Goal: Transaction & Acquisition: Purchase product/service

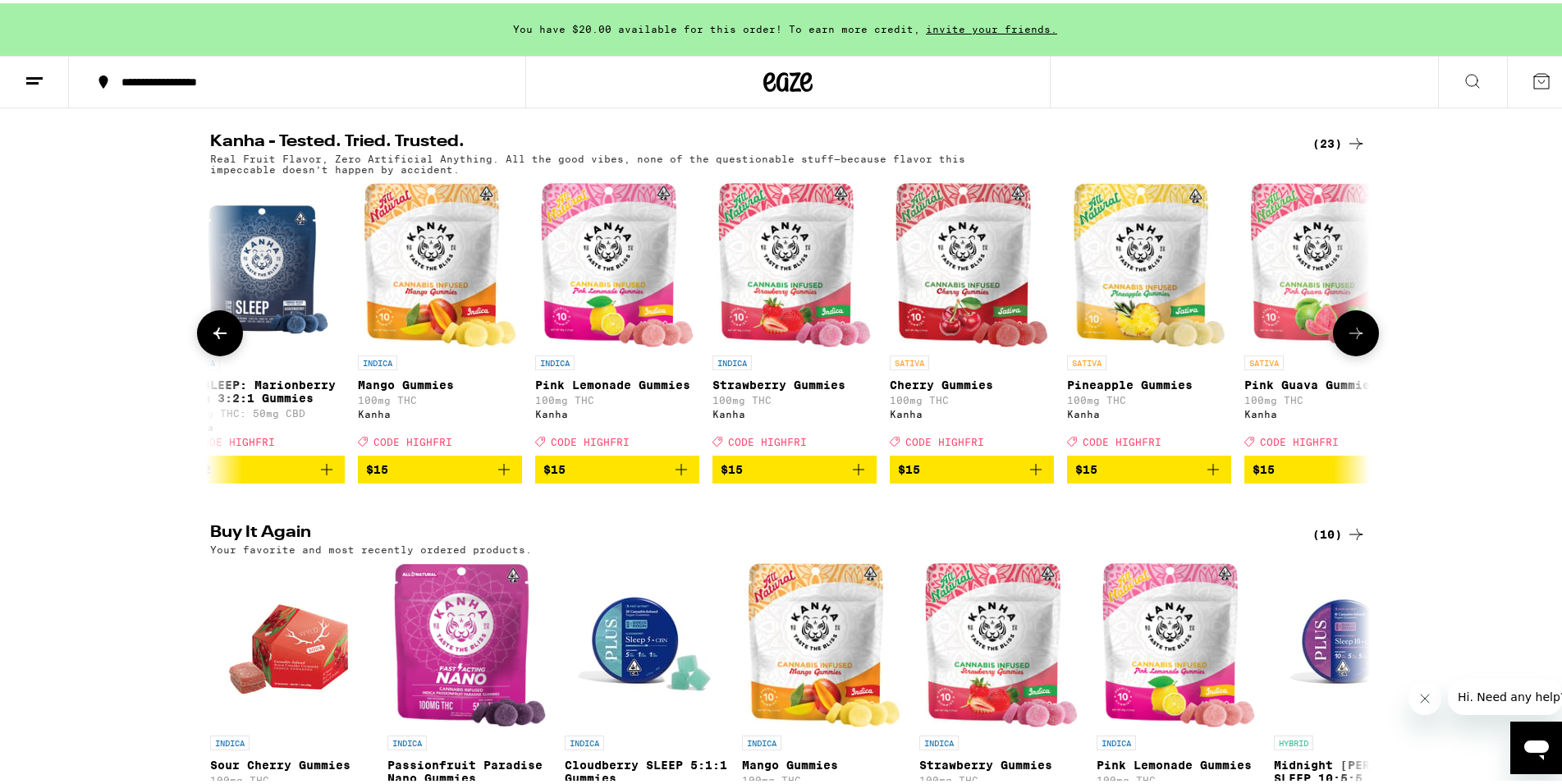
scroll to position [0, 953]
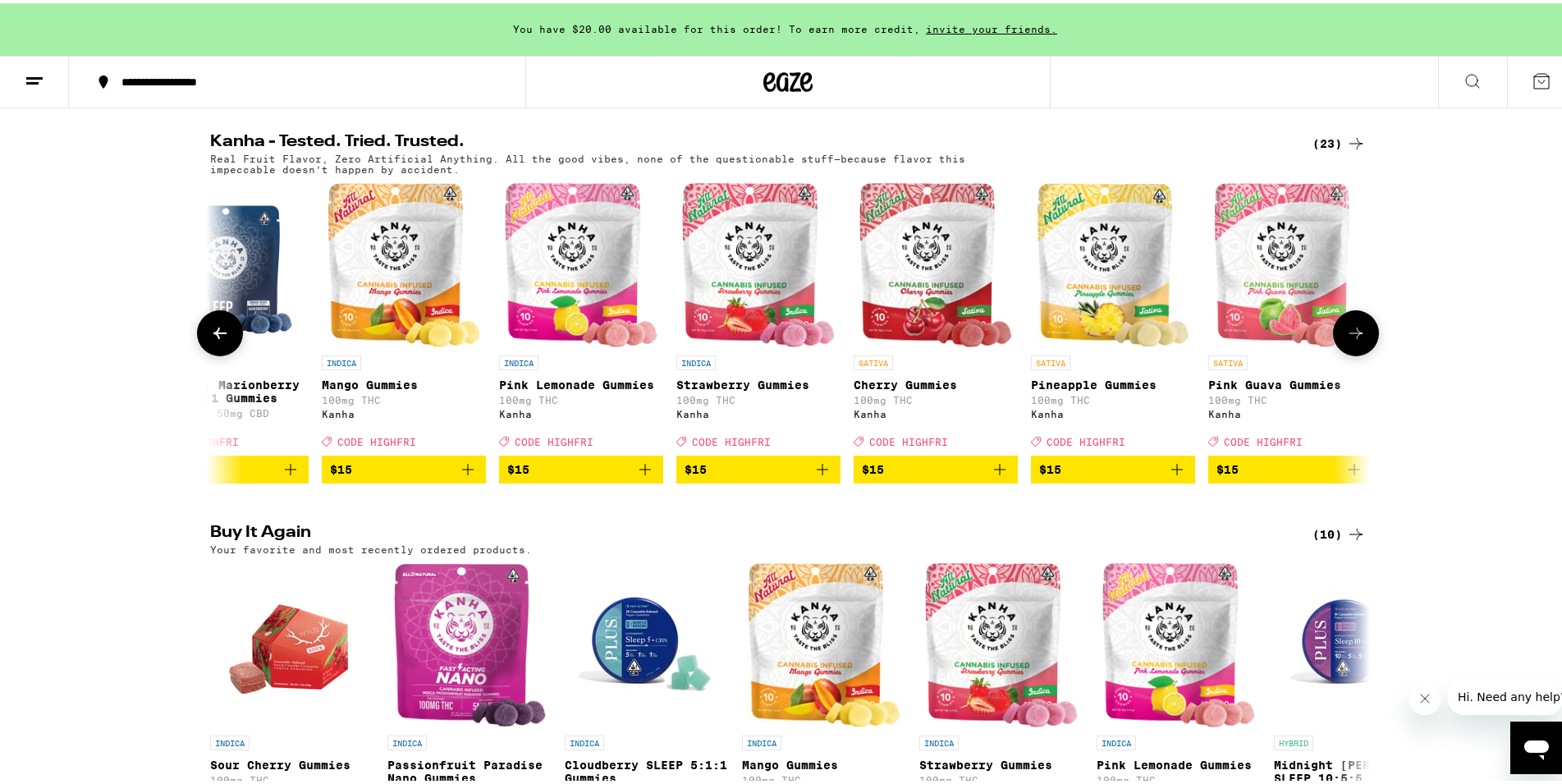
click at [755, 340] on img "Open page for Strawberry Gummies from Kanha" at bounding box center [758, 262] width 153 height 164
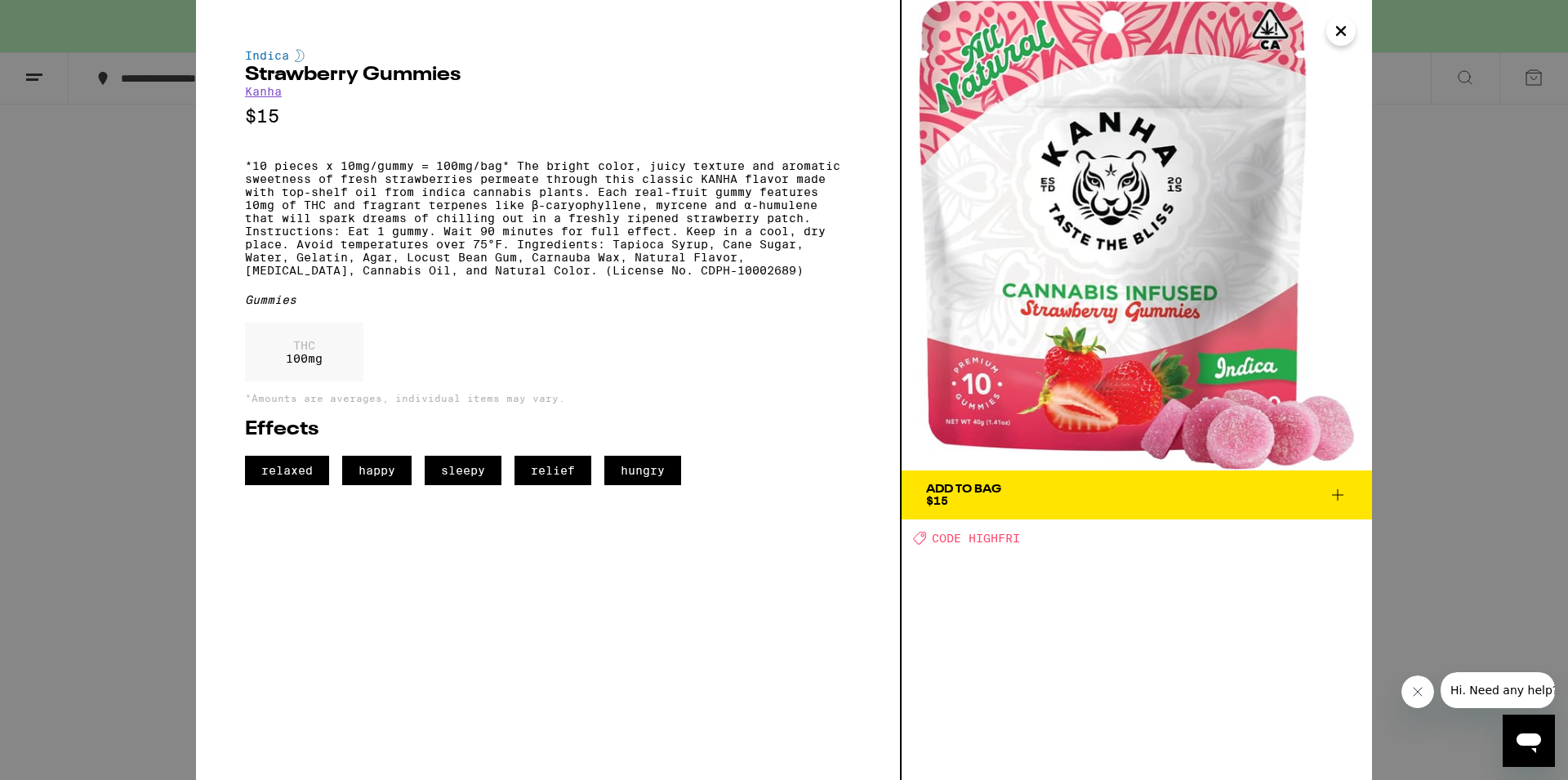
click at [1341, 496] on icon at bounding box center [1337, 495] width 20 height 20
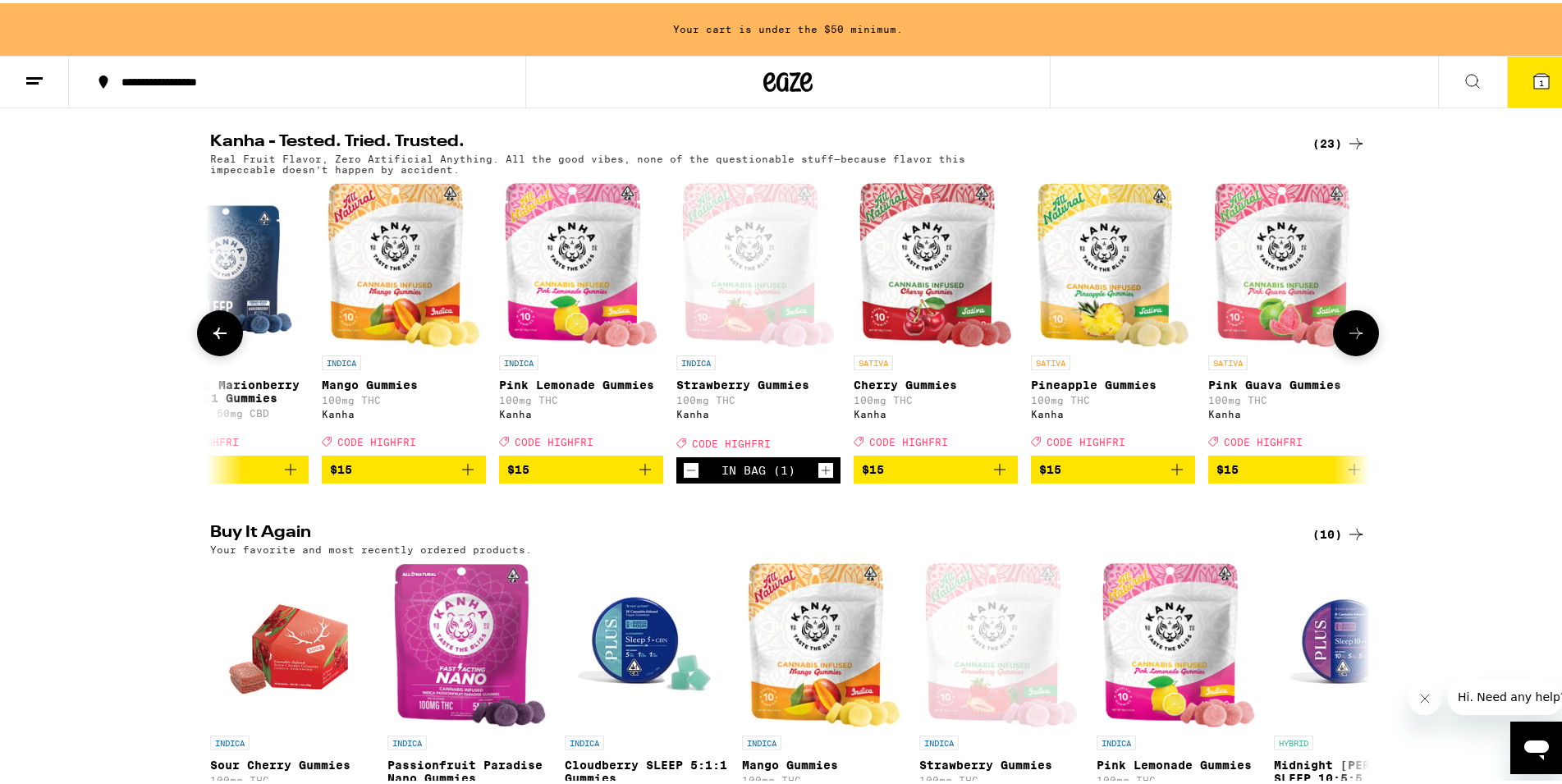
click at [822, 472] on icon "Increment" at bounding box center [826, 467] width 9 height 9
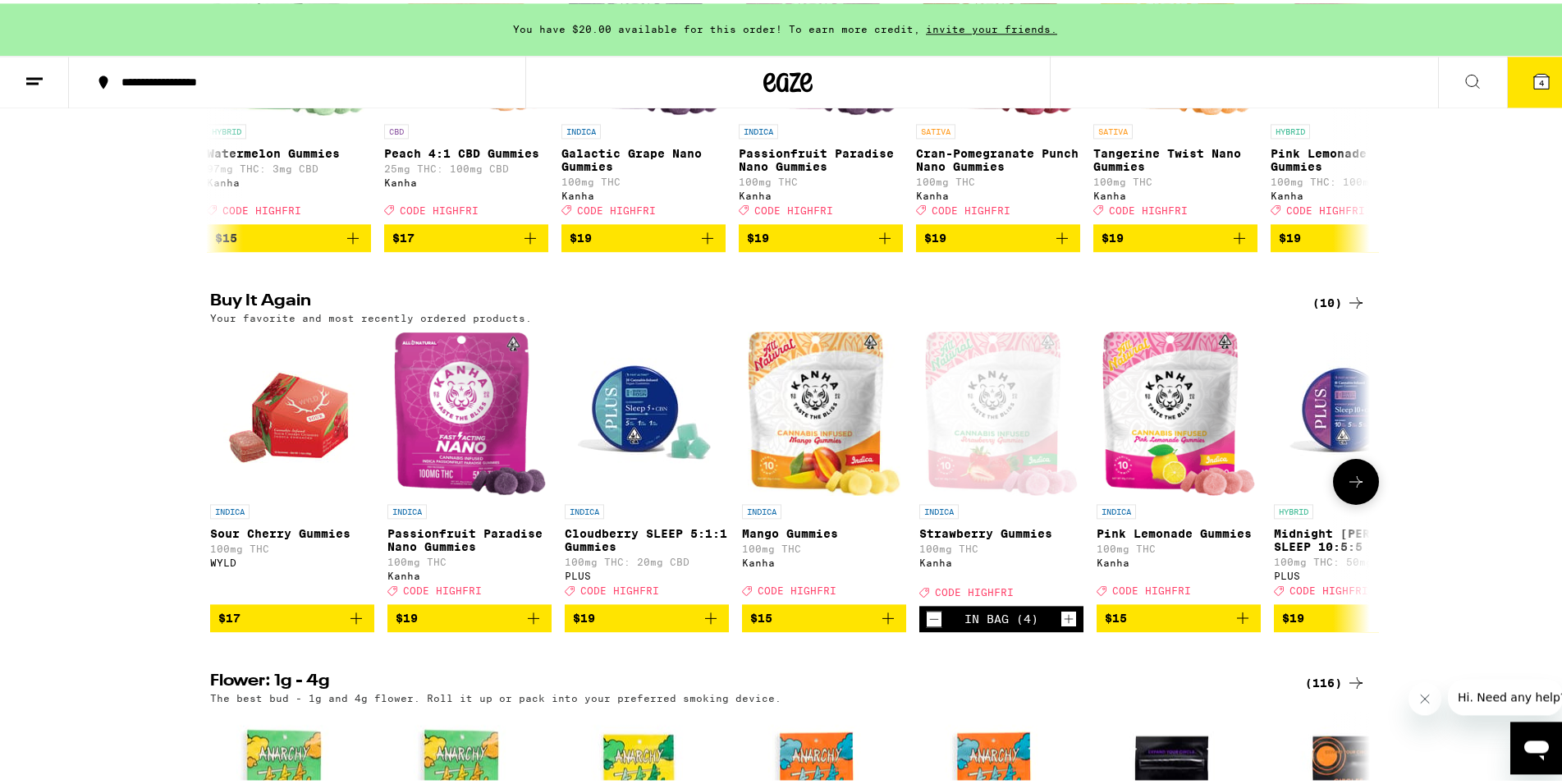
scroll to position [1256, 0]
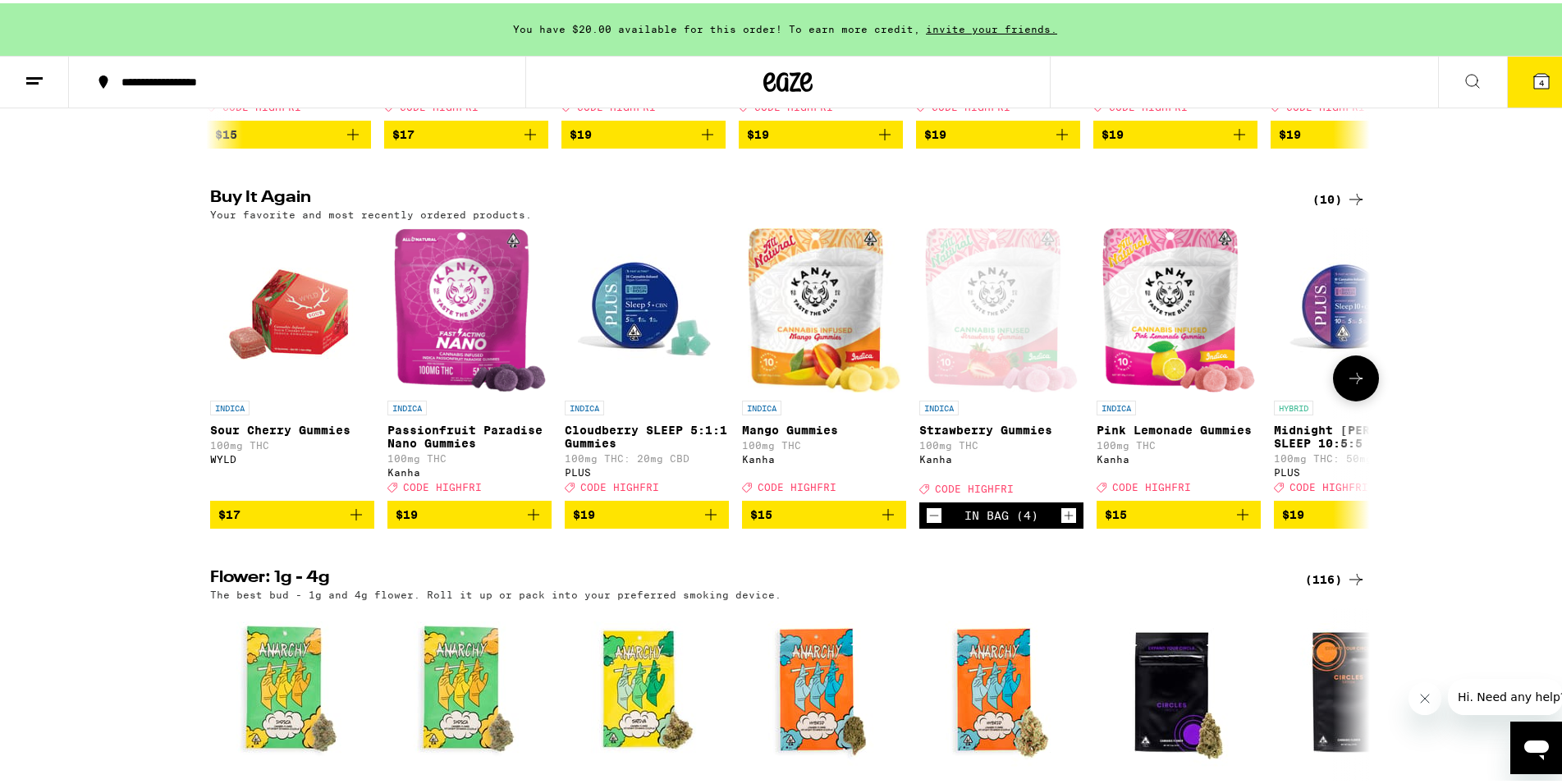
click at [528, 521] on icon "Add to bag" at bounding box center [533, 512] width 20 height 20
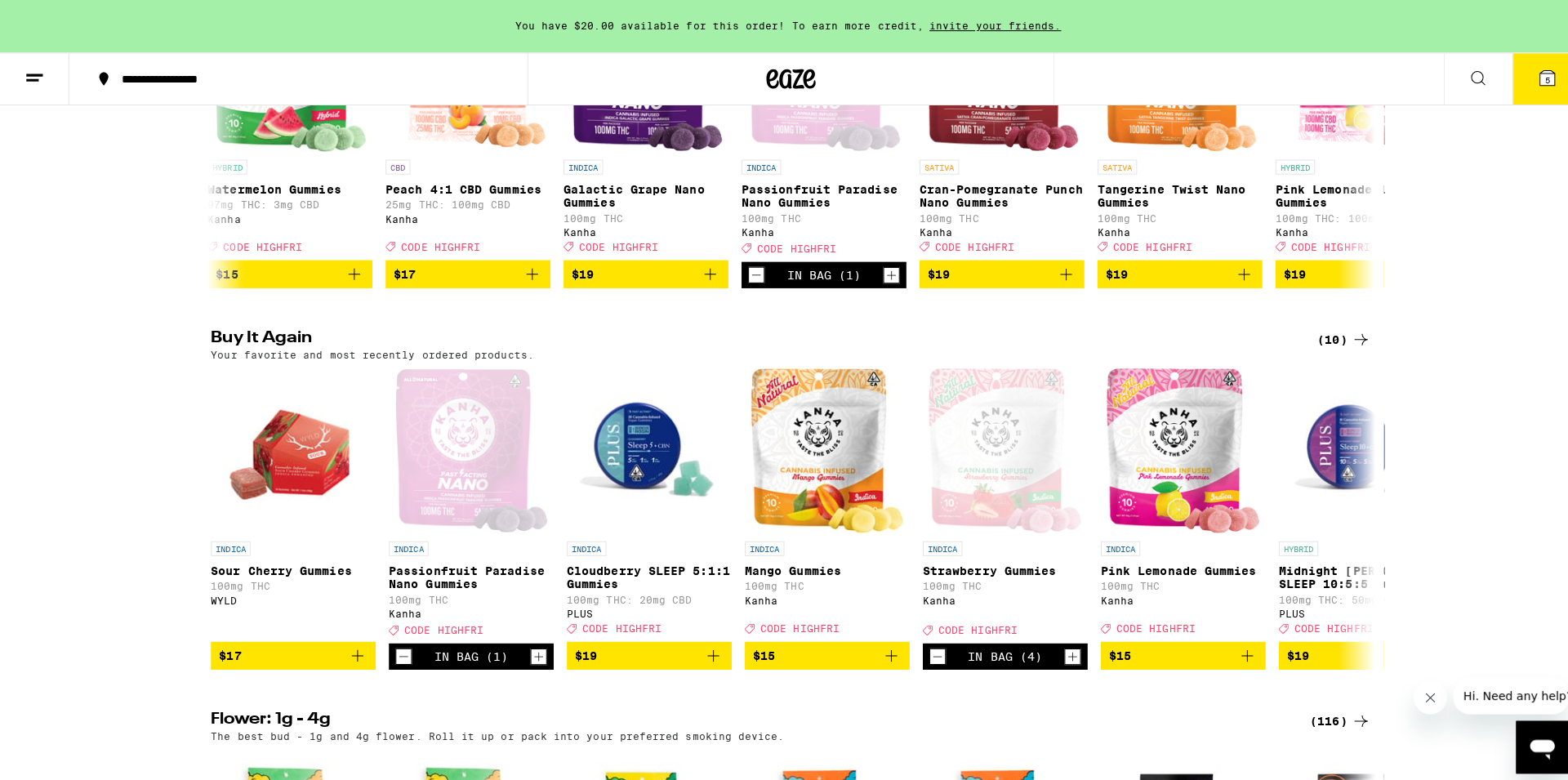
scroll to position [1165, 0]
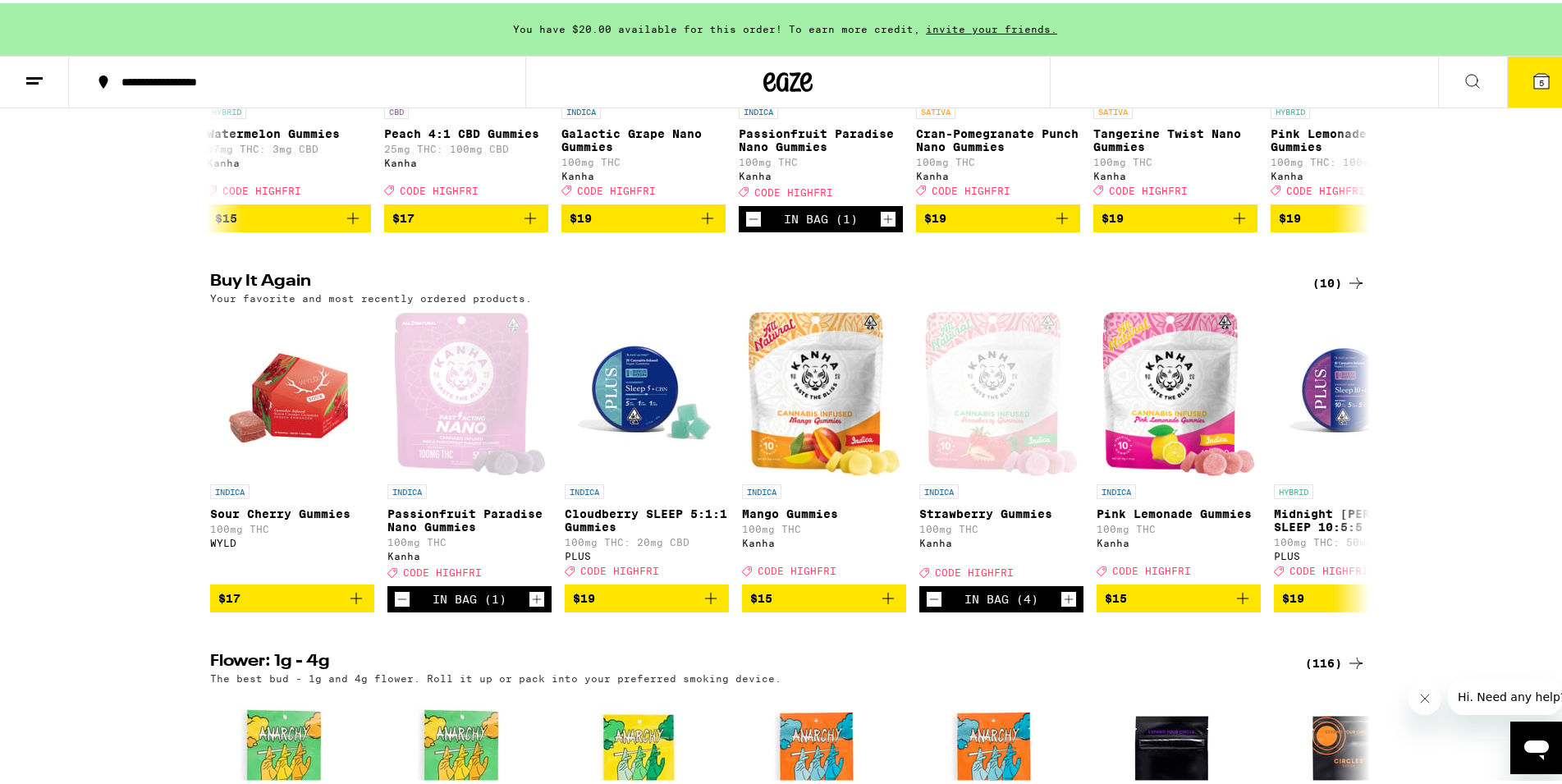
click at [1539, 82] on span "5" at bounding box center [1542, 80] width 5 height 10
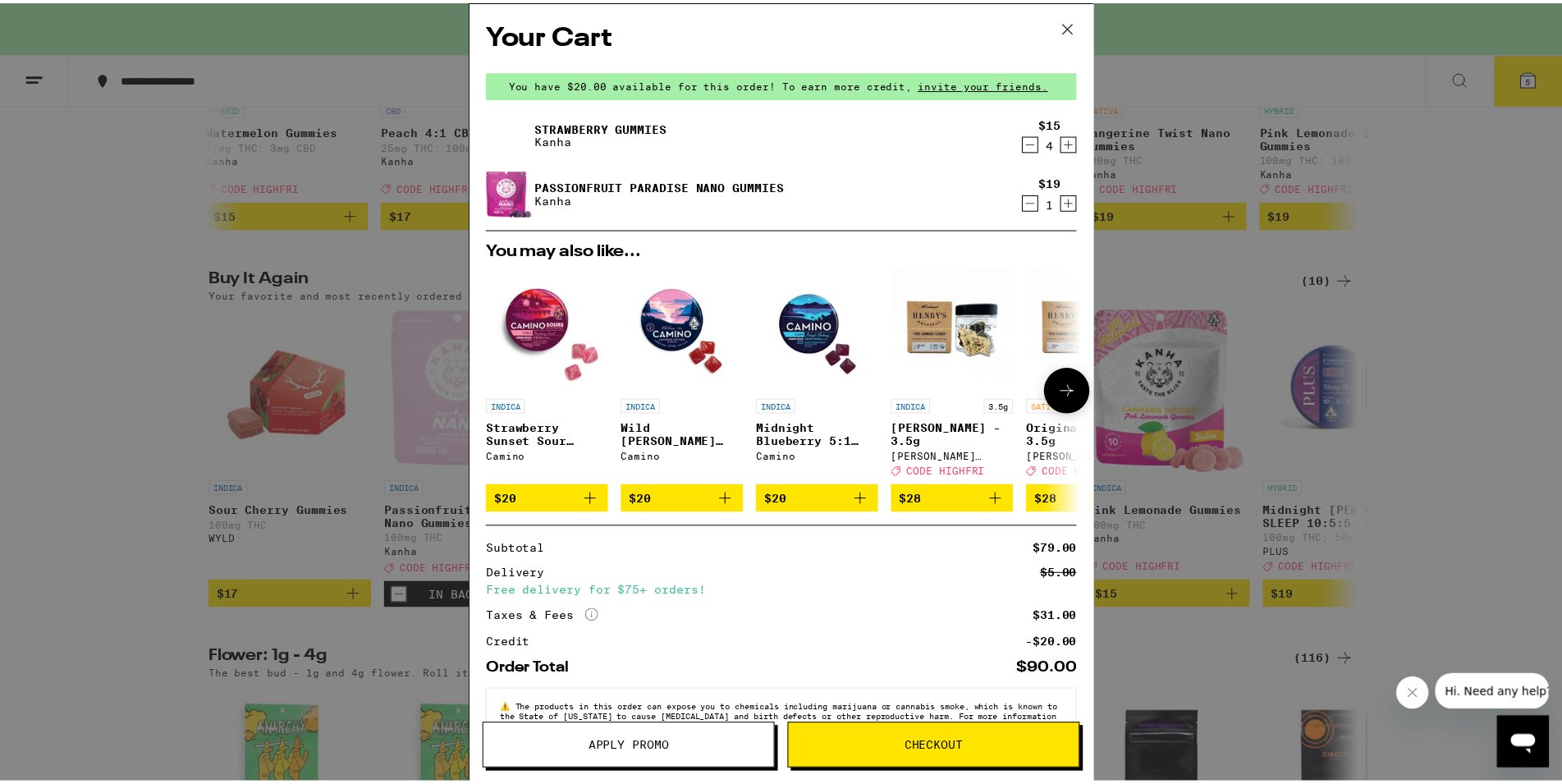
scroll to position [71, 0]
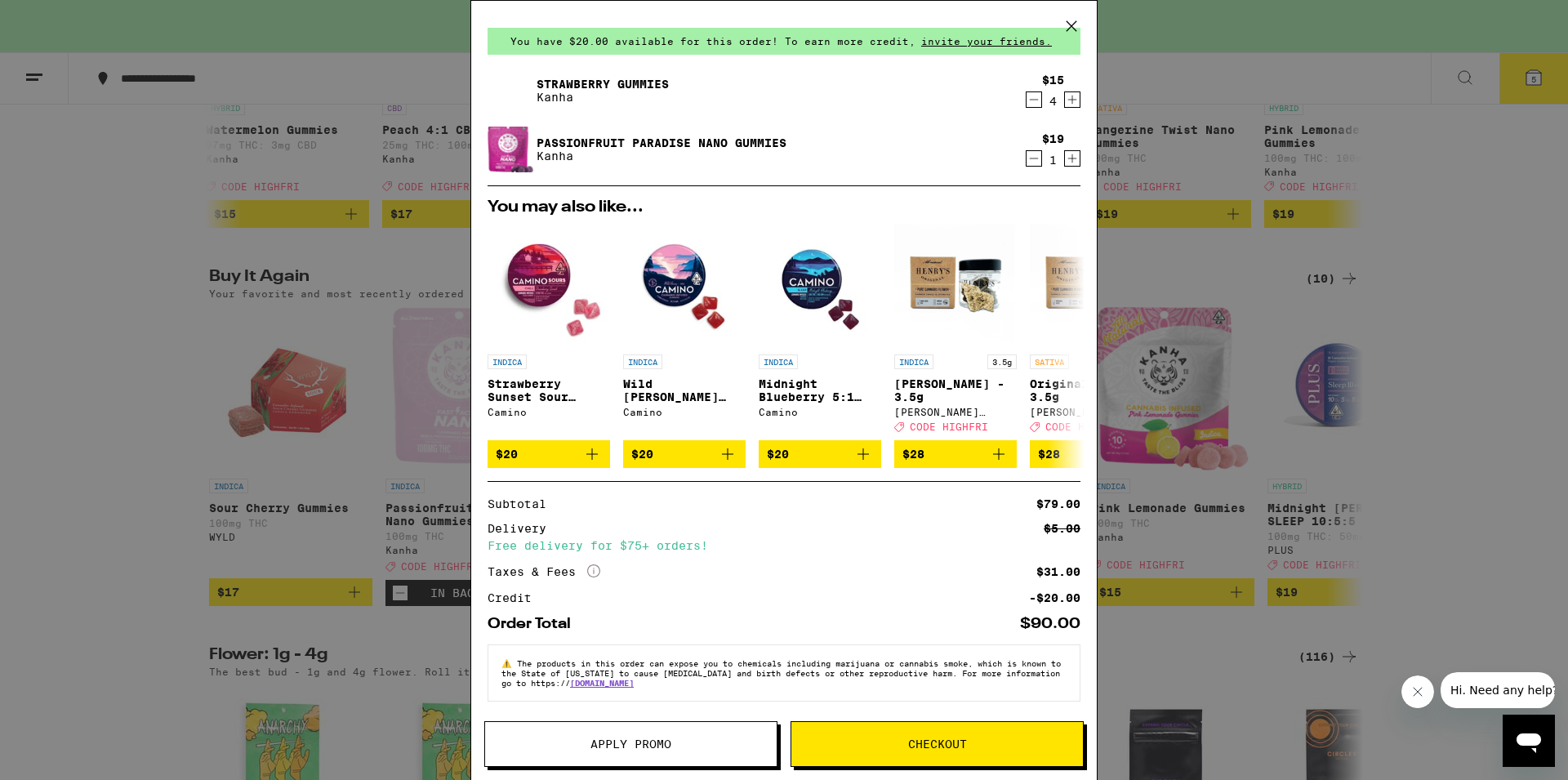
click at [658, 748] on span "Apply Promo" at bounding box center [631, 744] width 81 height 12
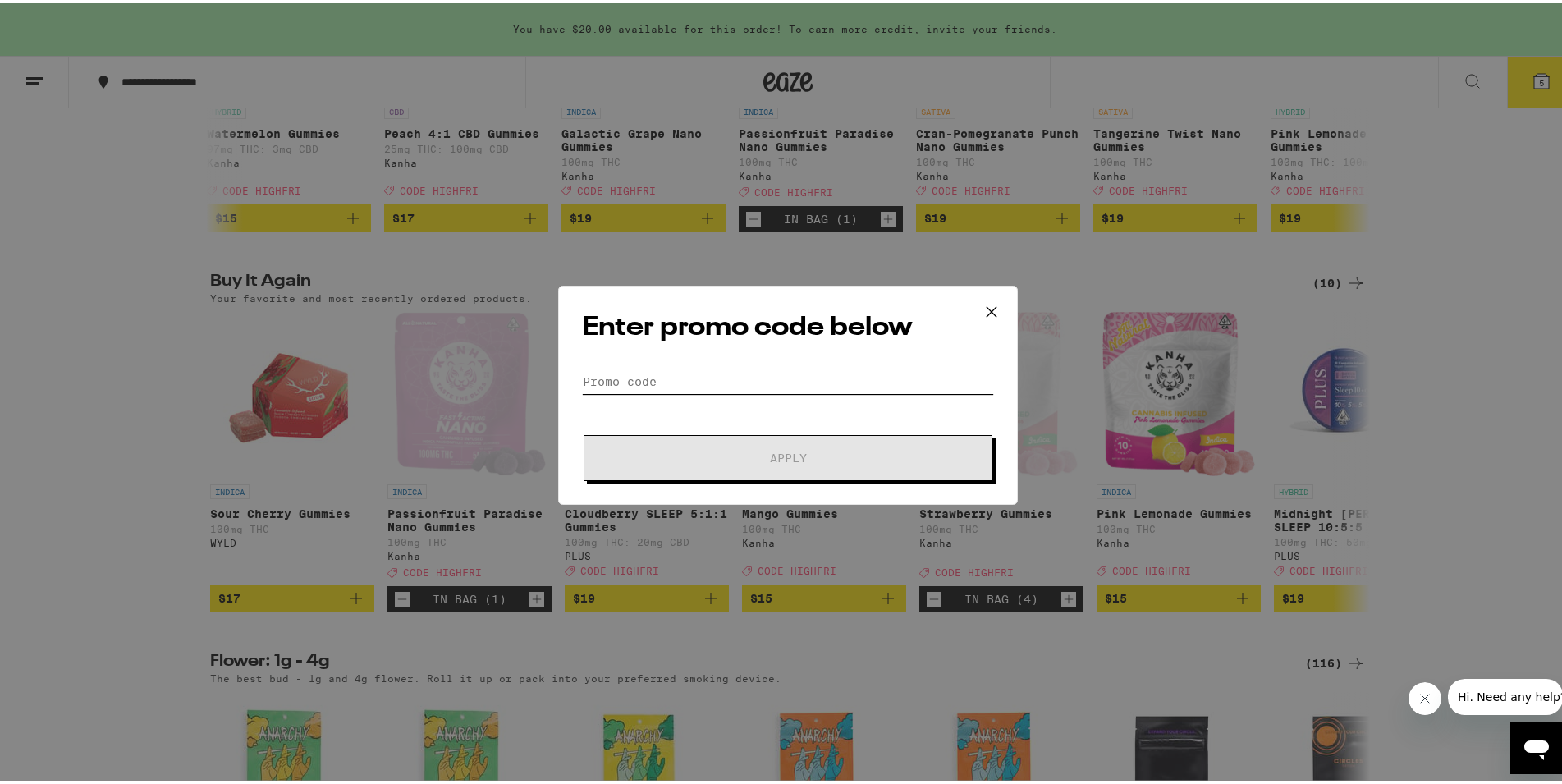
click at [758, 379] on input "Promo Code" at bounding box center [788, 378] width 412 height 25
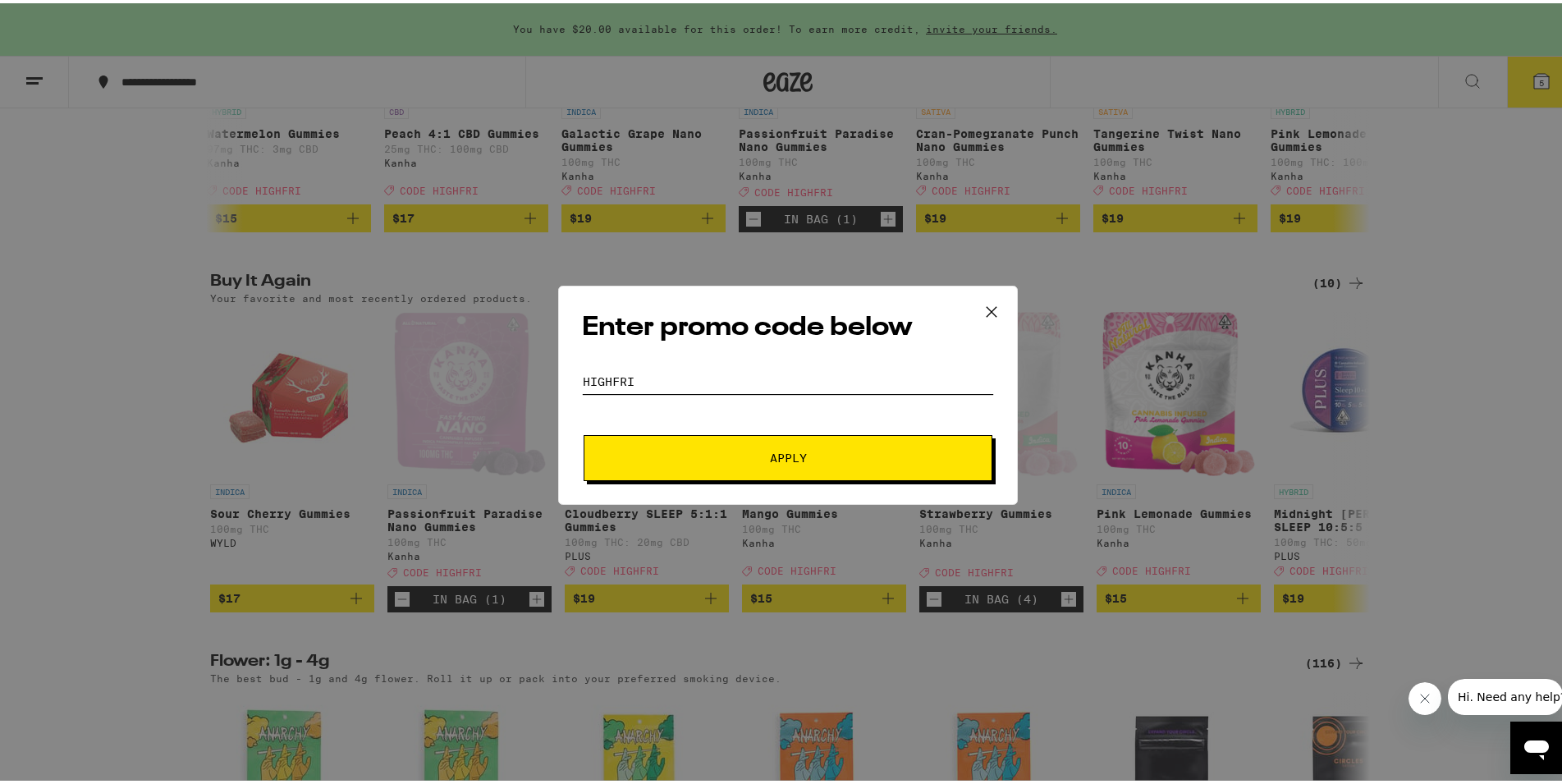
type input "HIGHFRI"
click at [788, 449] on span "Apply" at bounding box center [789, 455] width 37 height 12
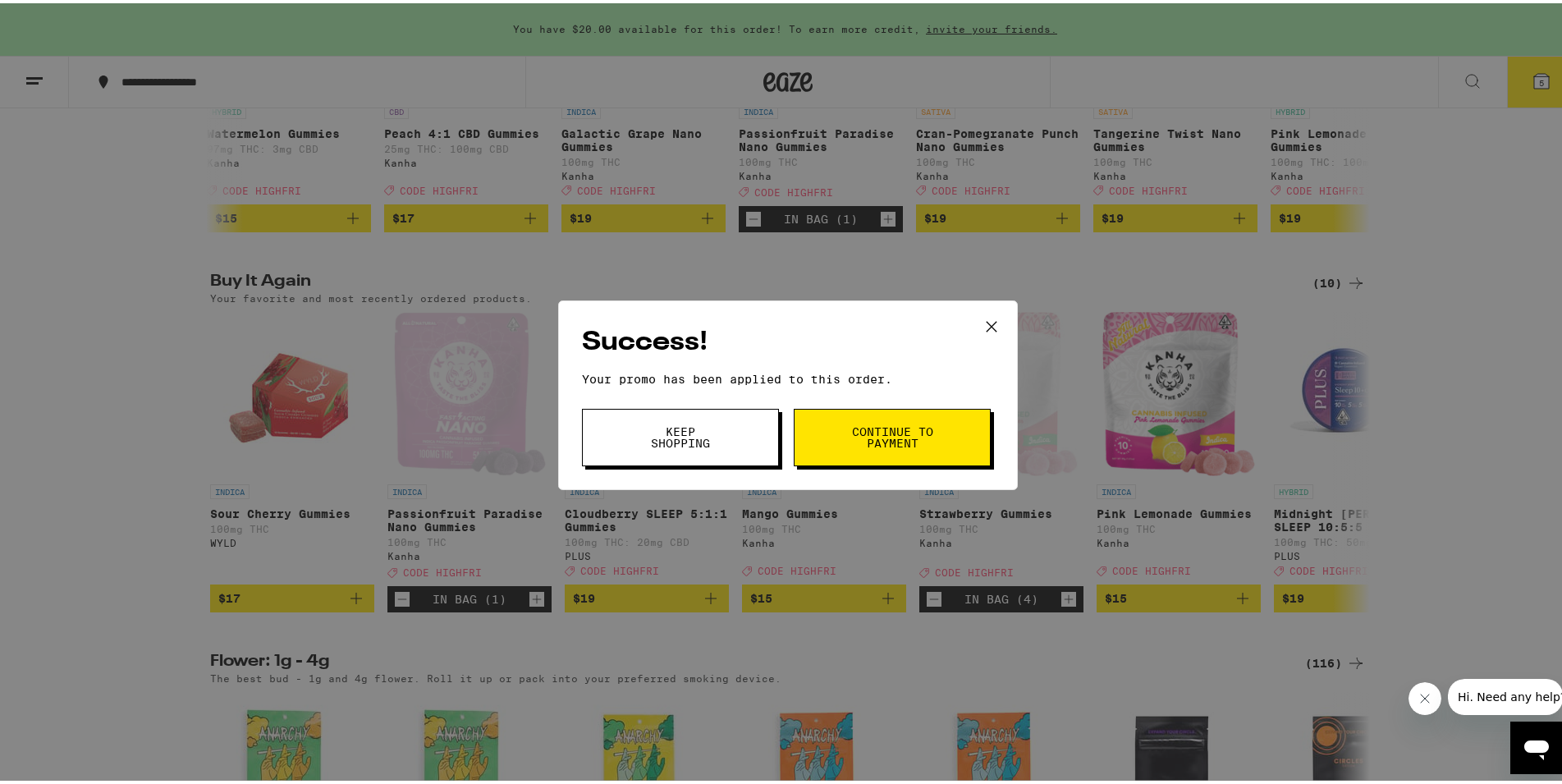
click at [840, 437] on button "Continue to payment" at bounding box center [892, 434] width 197 height 57
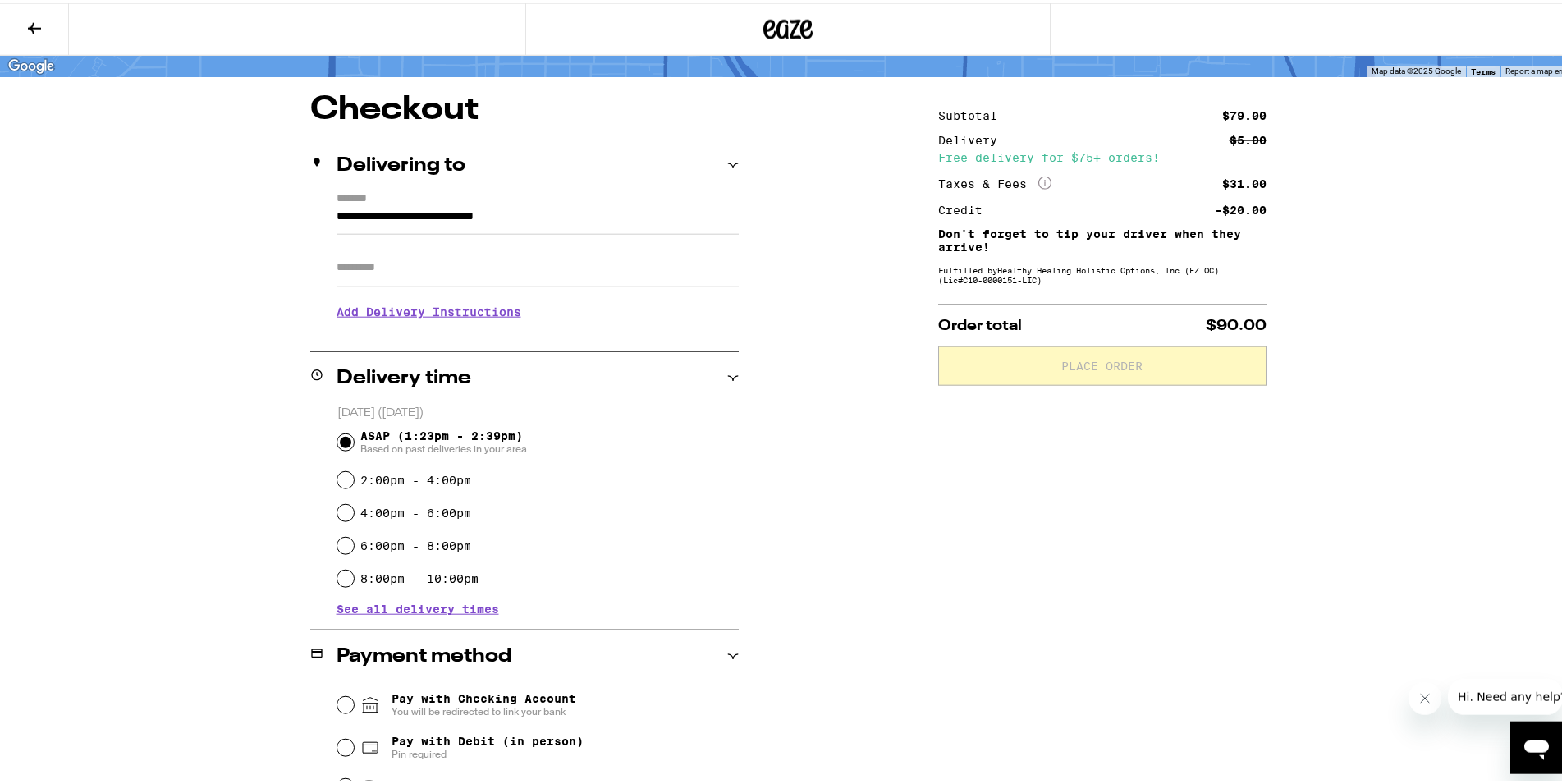
scroll to position [251, 0]
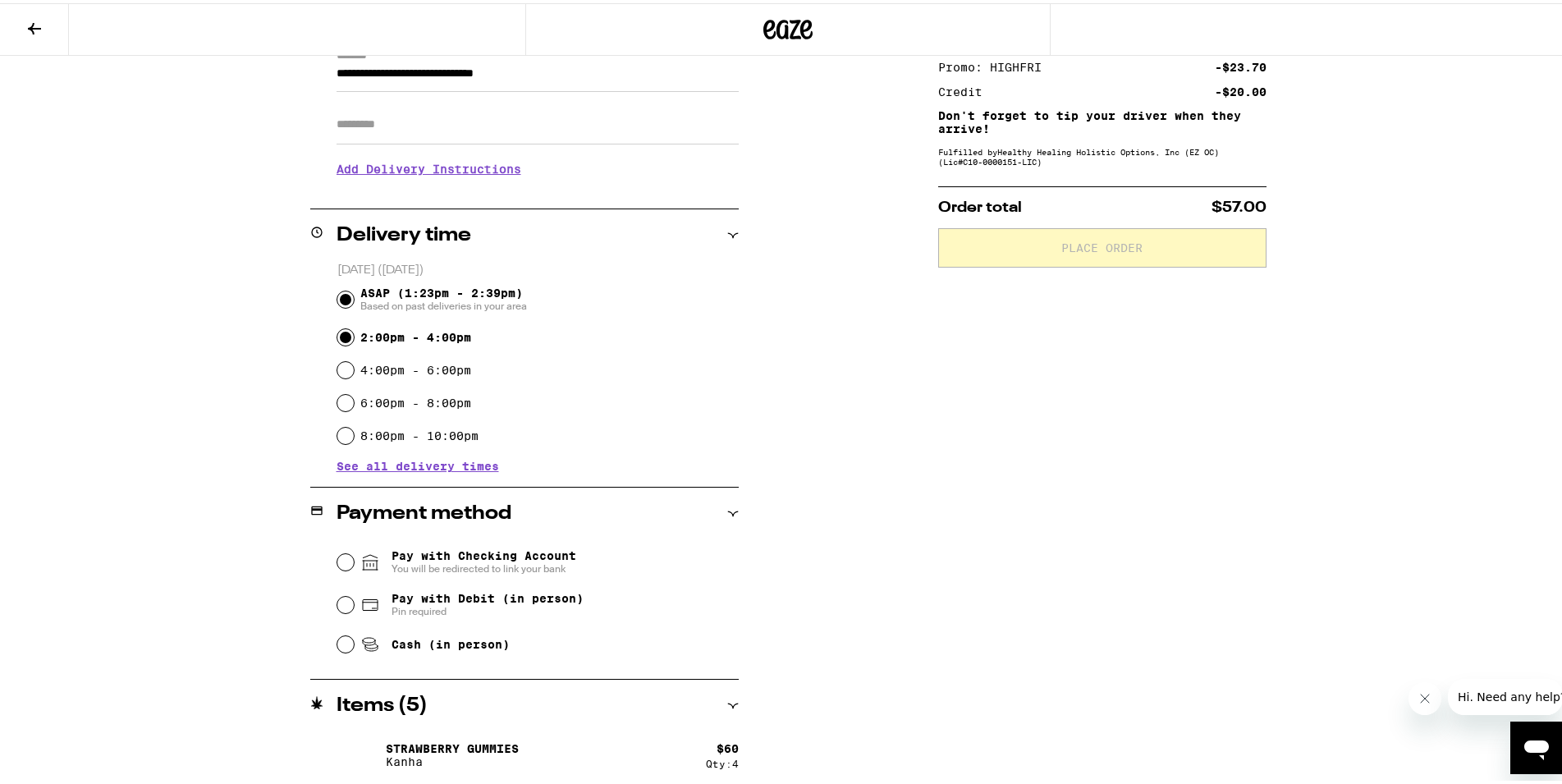
click at [339, 339] on input "2:00pm - 4:00pm" at bounding box center [346, 334] width 17 height 17
radio input "true"
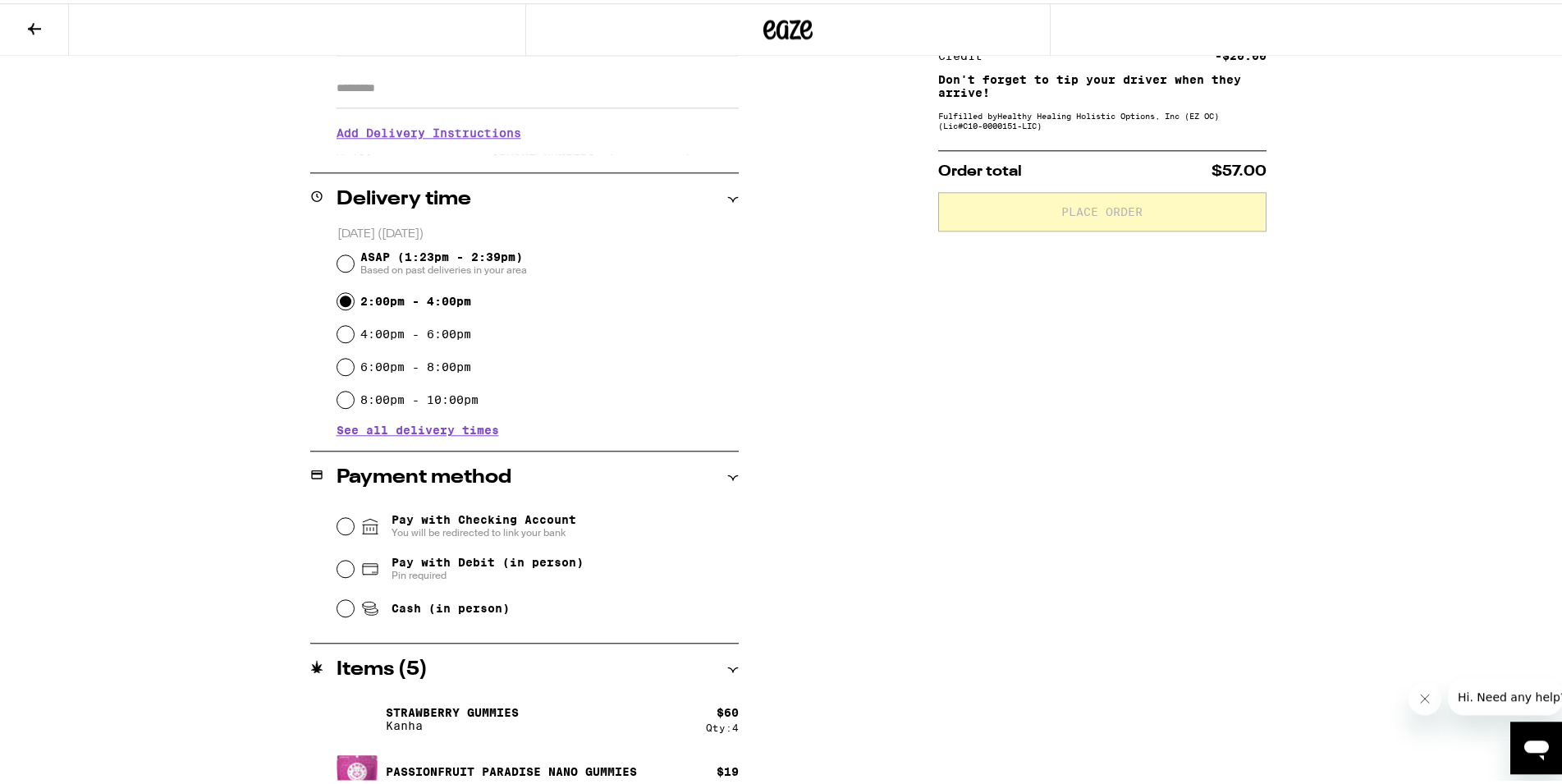
scroll to position [315, 0]
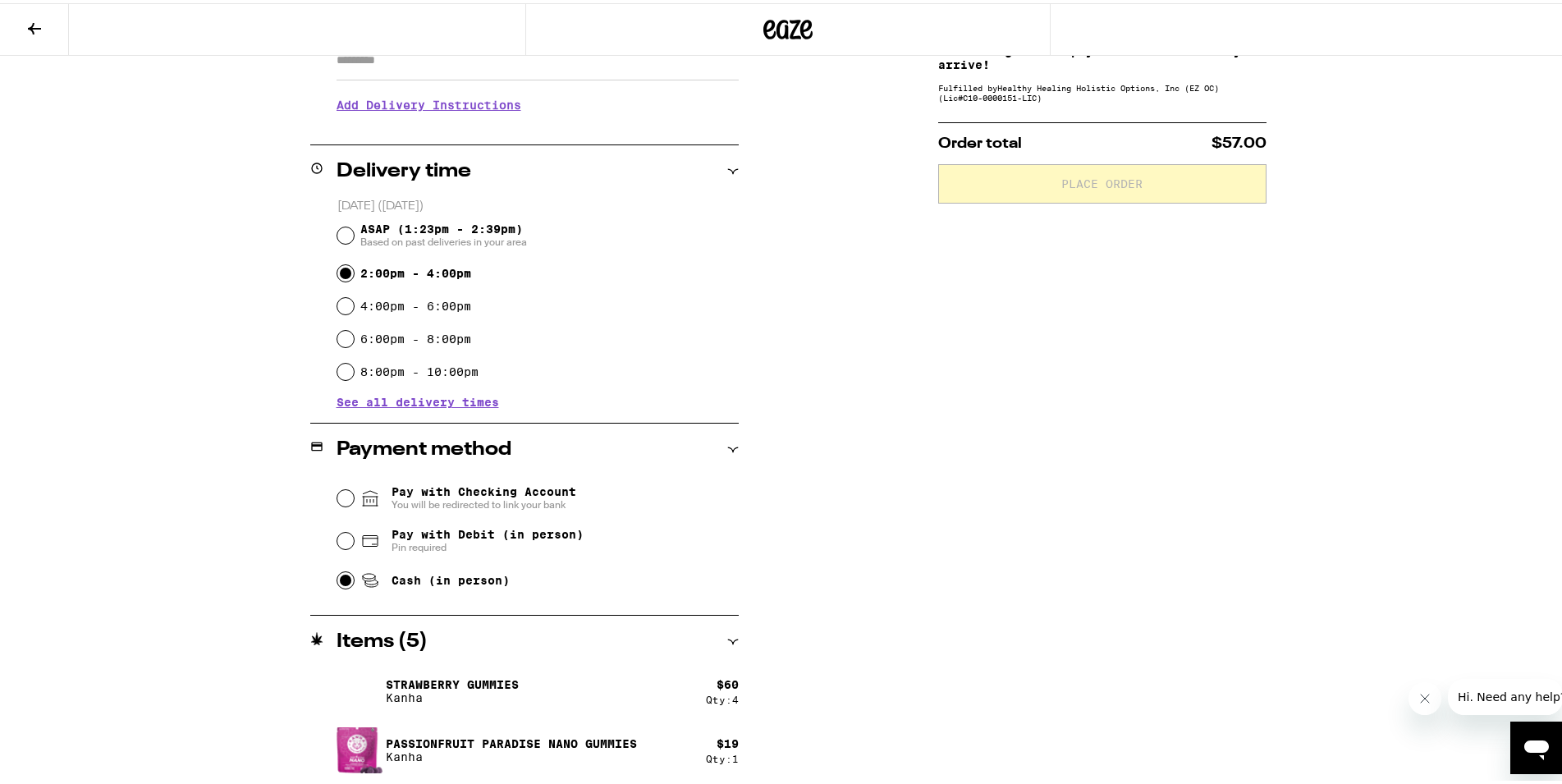
click at [338, 574] on input "Cash (in person)" at bounding box center [346, 577] width 17 height 17
radio input "true"
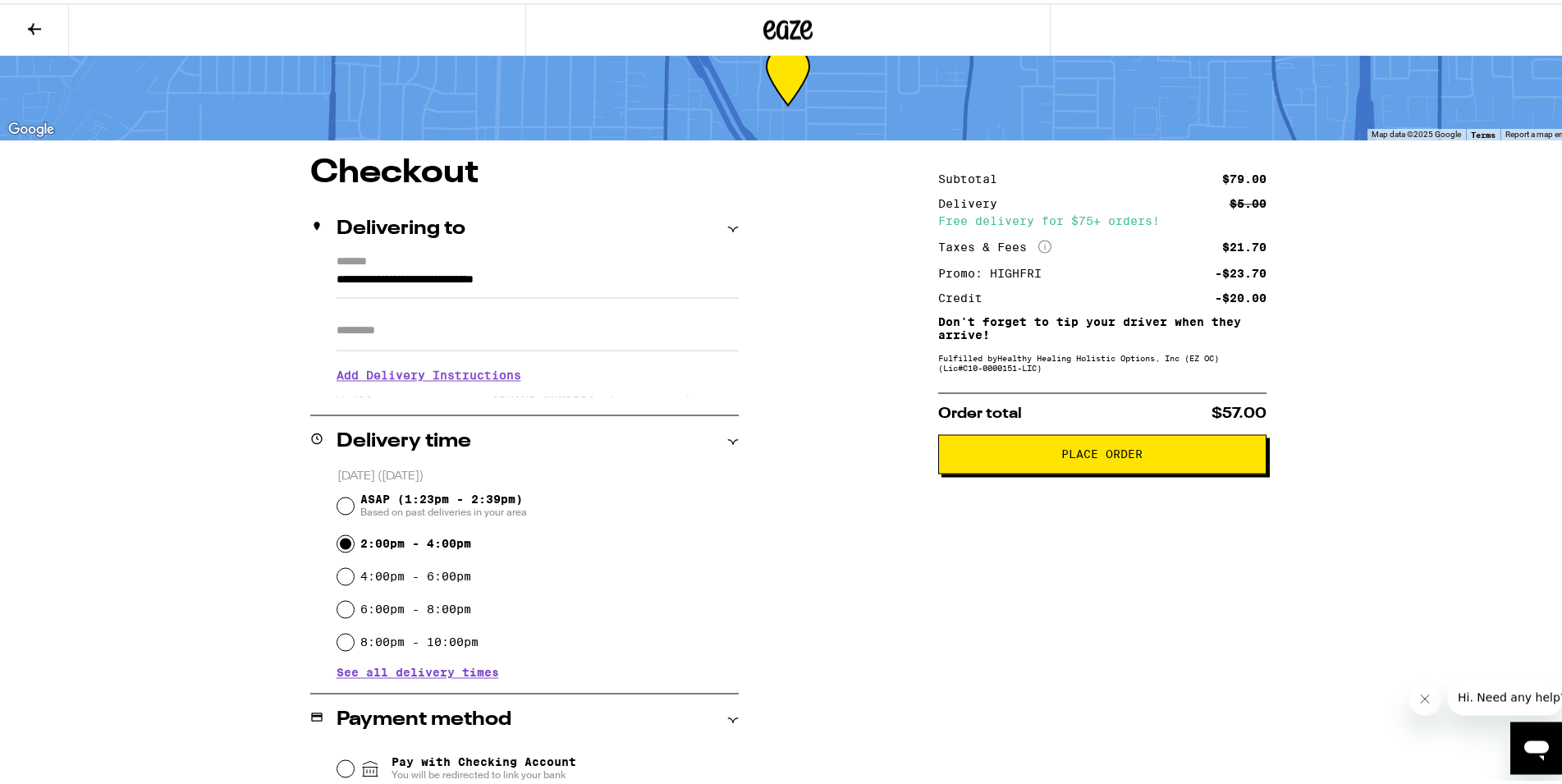
scroll to position [0, 0]
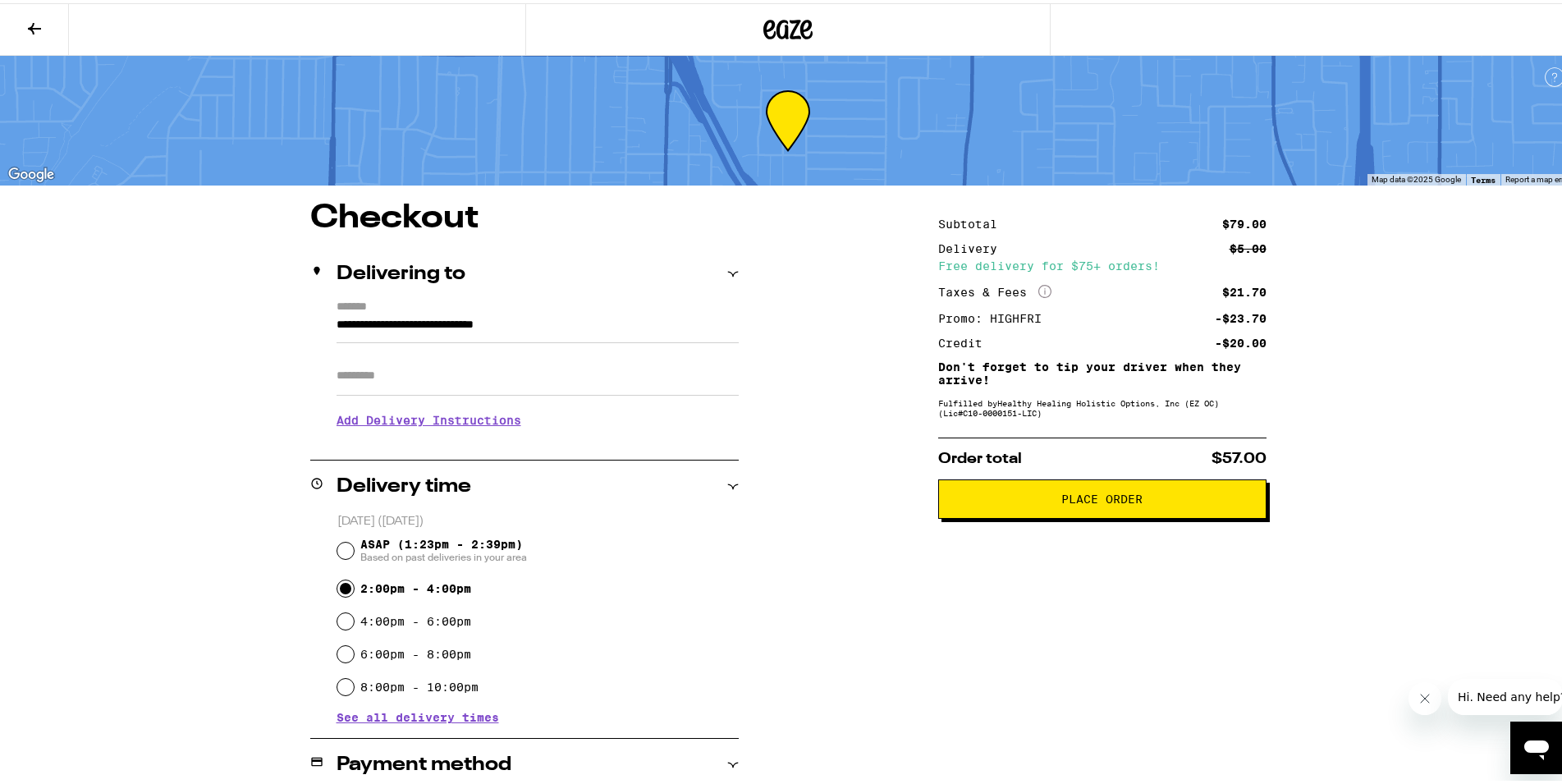
click at [1014, 502] on span "Place Order" at bounding box center [1103, 496] width 300 height 12
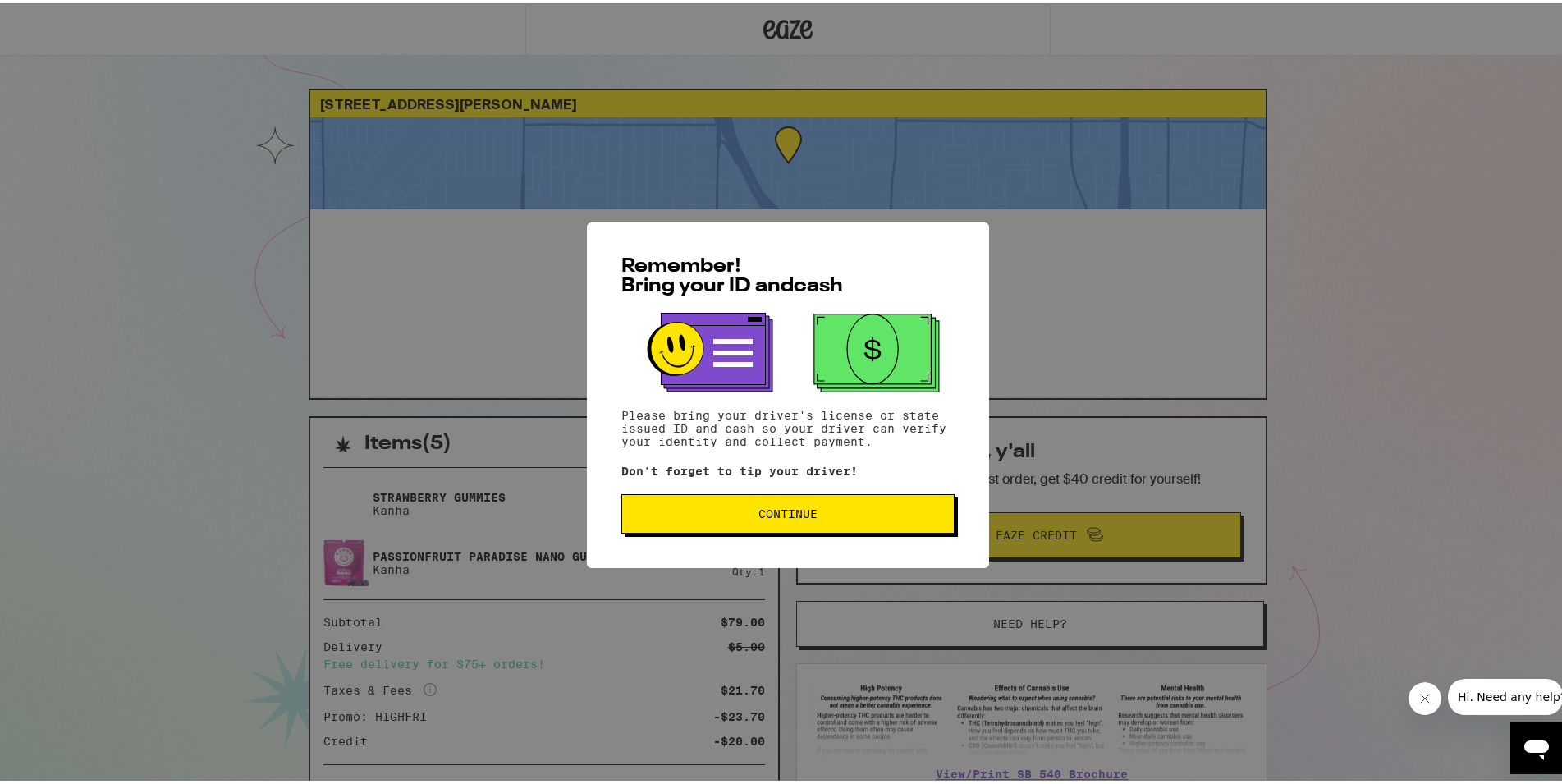
click at [849, 512] on span "Continue" at bounding box center [788, 511] width 305 height 12
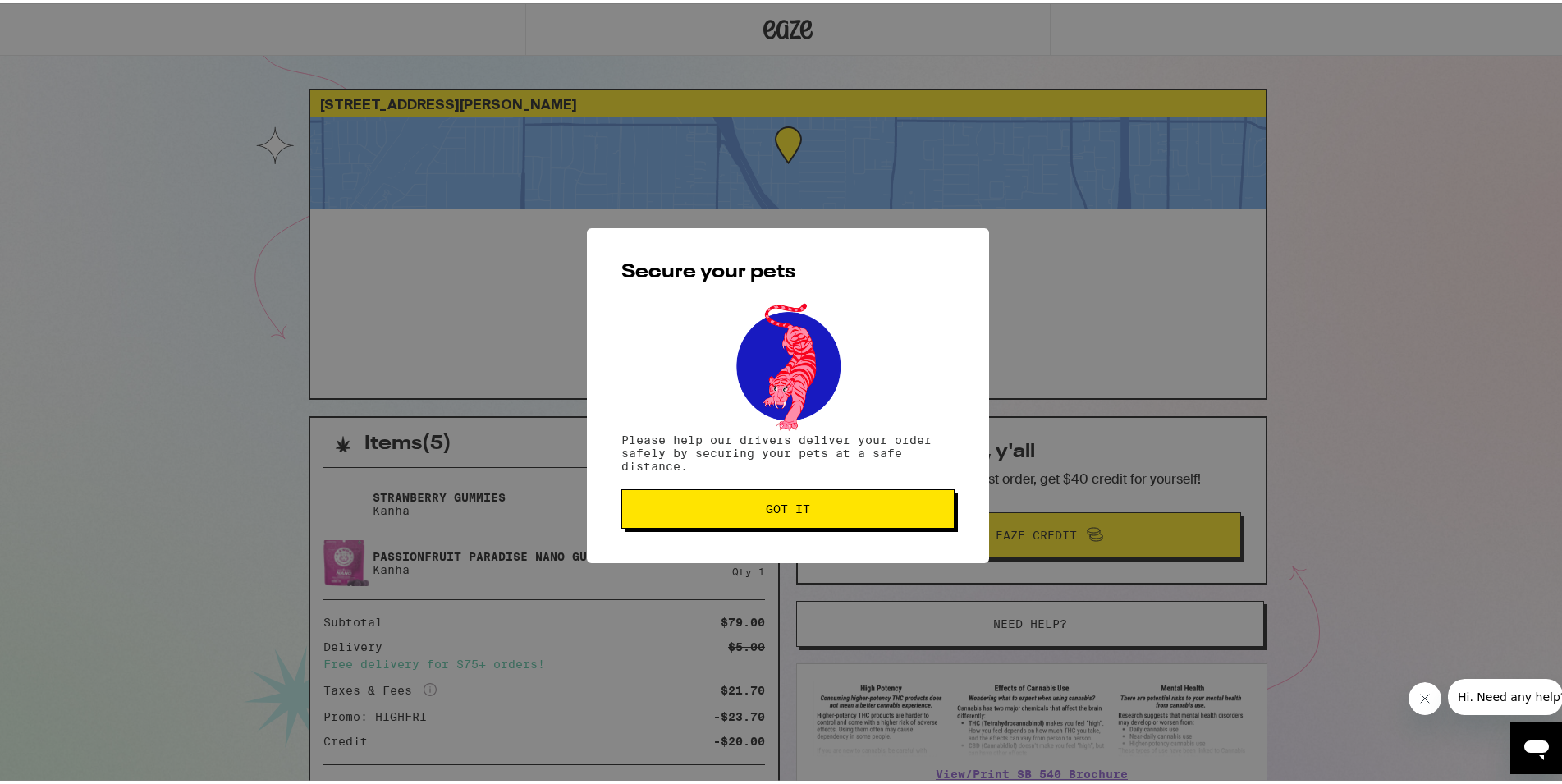
click at [851, 512] on span "Got it" at bounding box center [788, 506] width 305 height 12
